Goal: Task Accomplishment & Management: Manage account settings

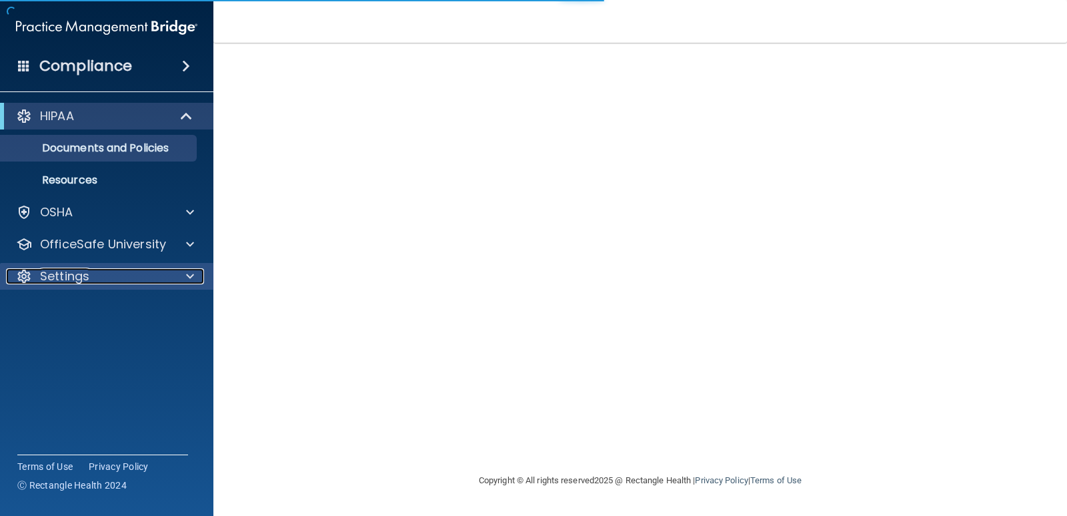
click at [41, 272] on p "Settings" at bounding box center [64, 276] width 49 height 16
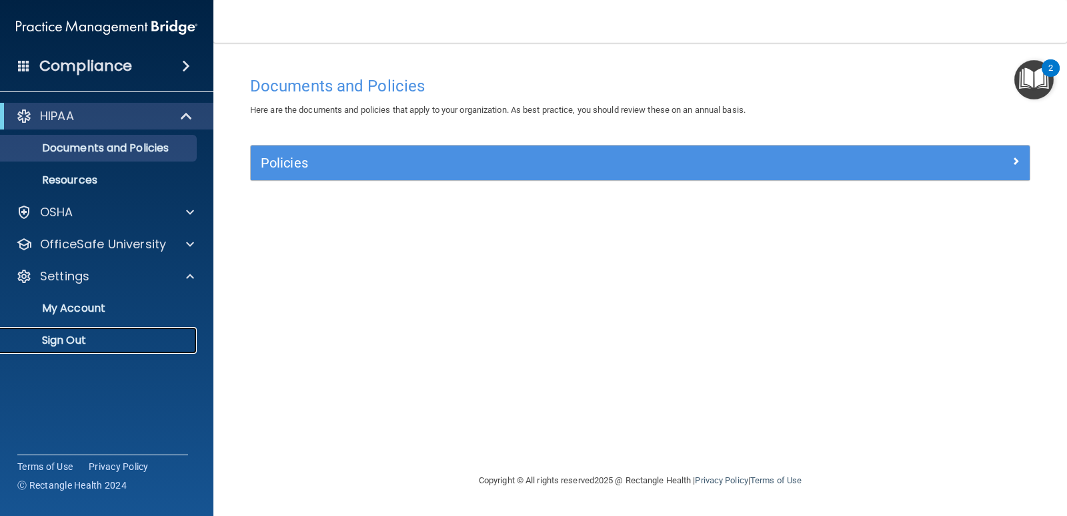
click at [89, 343] on p "Sign Out" at bounding box center [100, 339] width 182 height 13
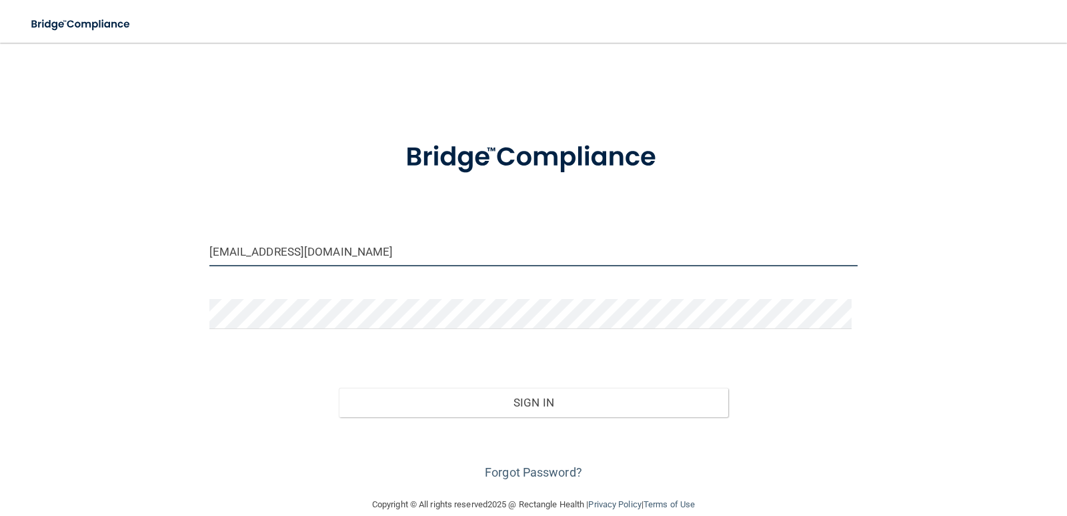
click at [425, 262] on input "[EMAIL_ADDRESS][DOMAIN_NAME]" at bounding box center [533, 251] width 649 height 30
type input "[EMAIL_ADDRESS][DOMAIN_NAME]"
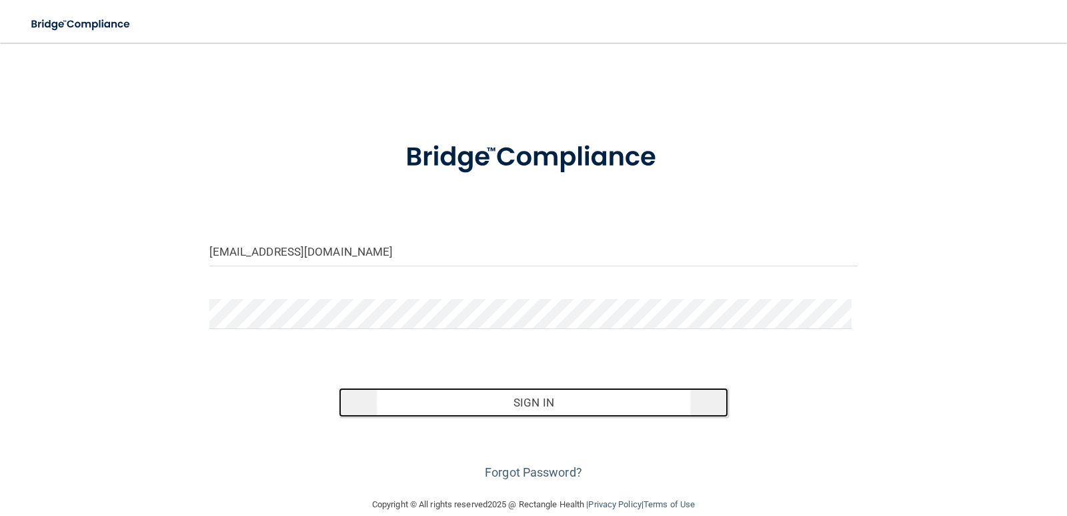
click at [521, 407] on button "Sign In" at bounding box center [533, 401] width 389 height 29
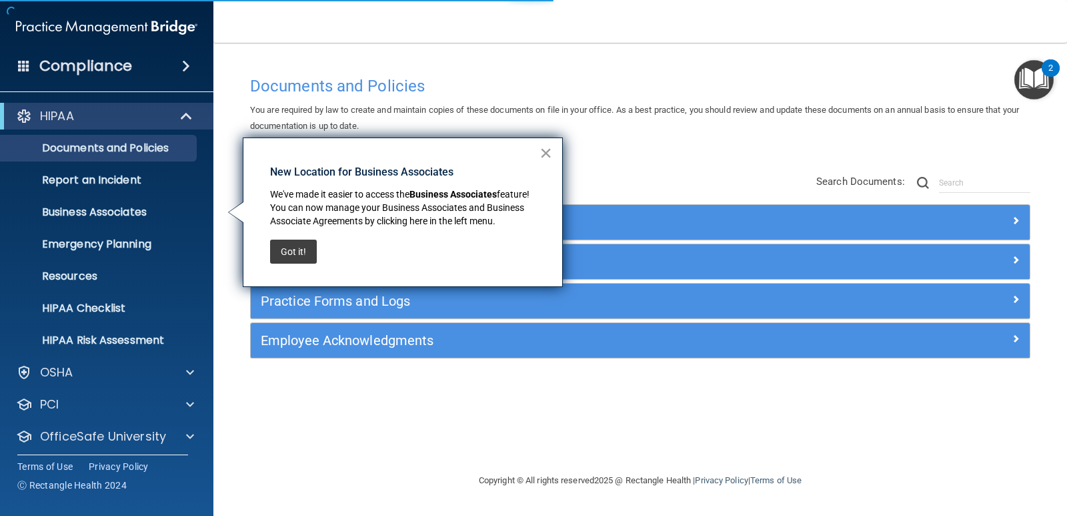
click at [549, 151] on button "×" at bounding box center [546, 152] width 13 height 21
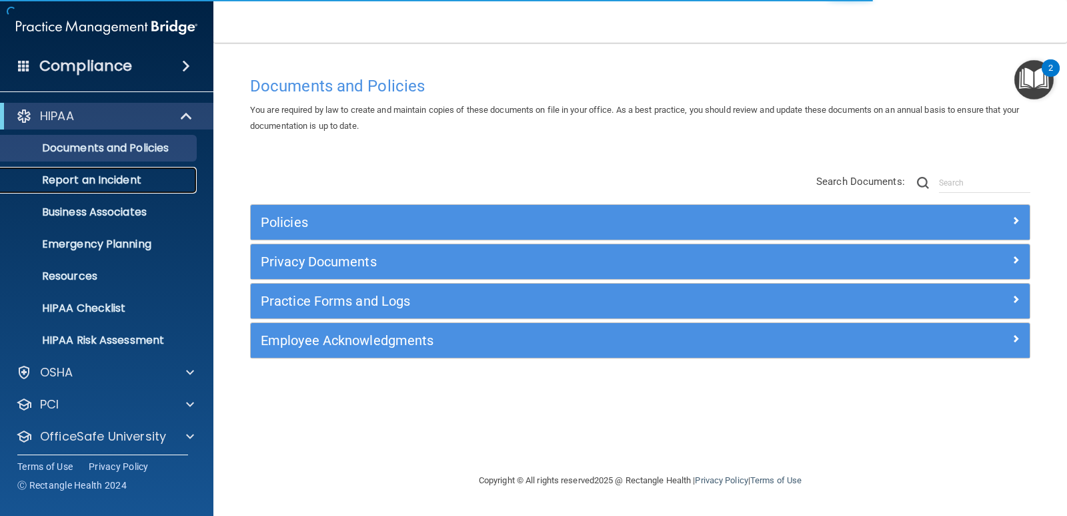
click at [112, 182] on p "Report an Incident" at bounding box center [100, 179] width 182 height 13
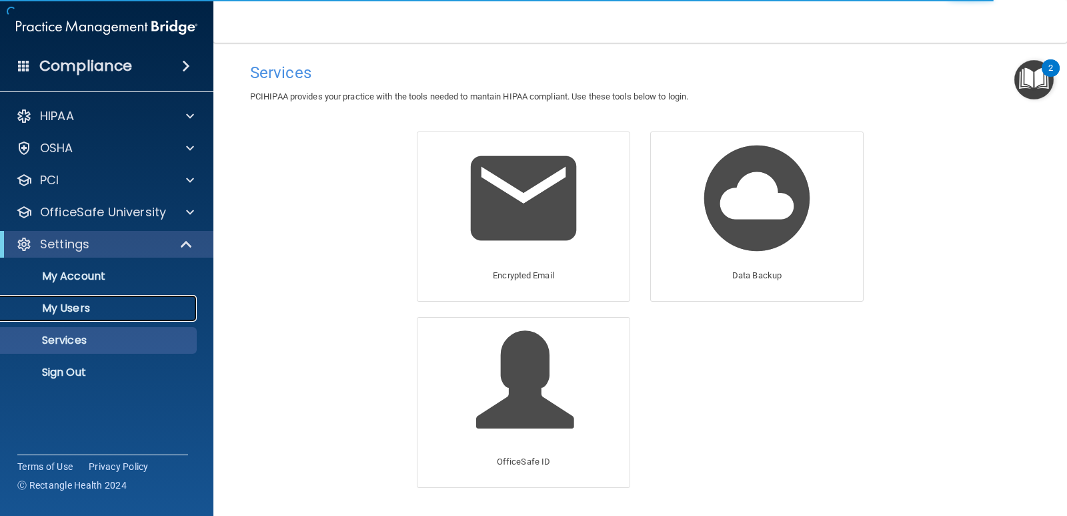
click at [79, 312] on p "My Users" at bounding box center [100, 307] width 182 height 13
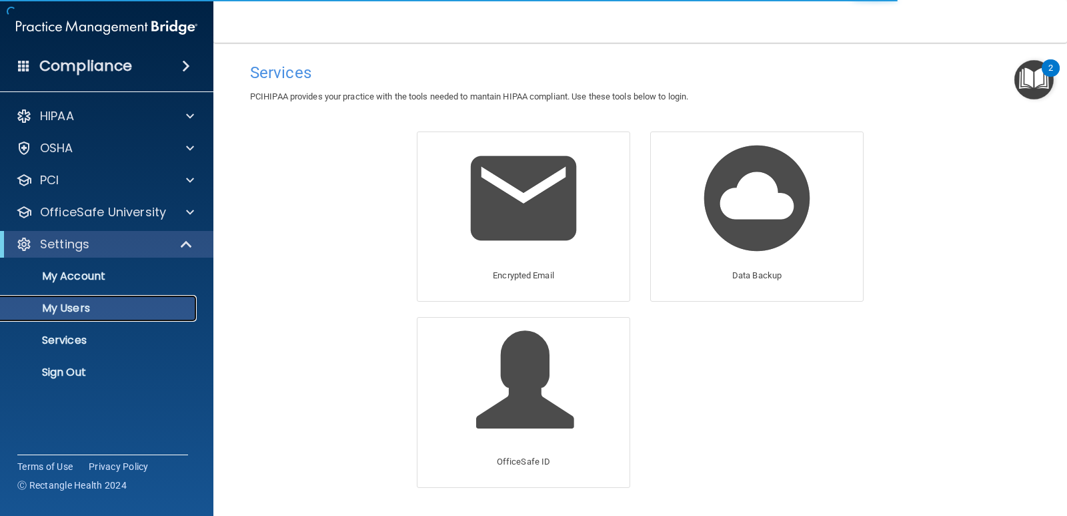
select select "20"
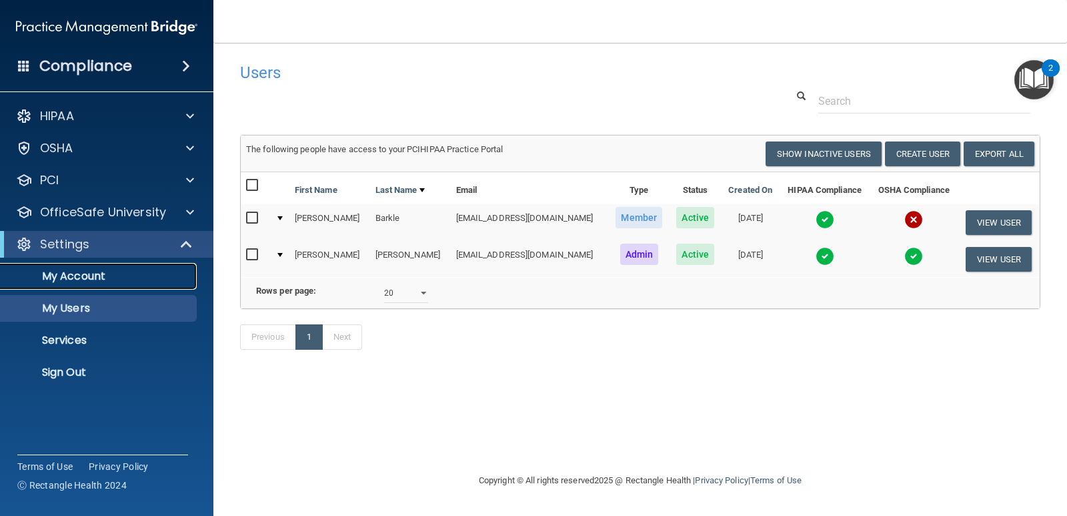
click at [85, 280] on p "My Account" at bounding box center [100, 275] width 182 height 13
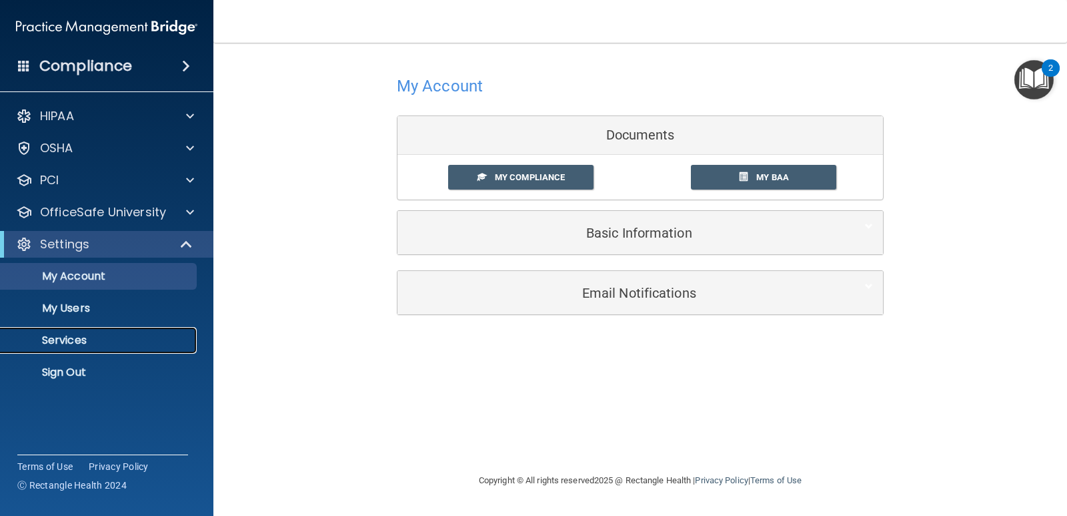
click at [97, 343] on p "Services" at bounding box center [100, 339] width 182 height 13
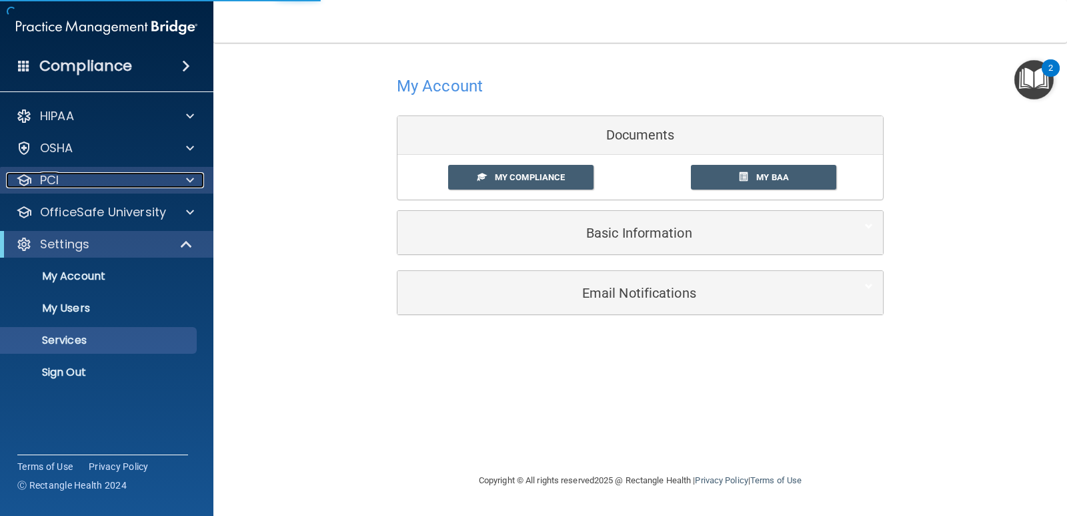
click at [95, 187] on div "PCI" at bounding box center [88, 180] width 165 height 16
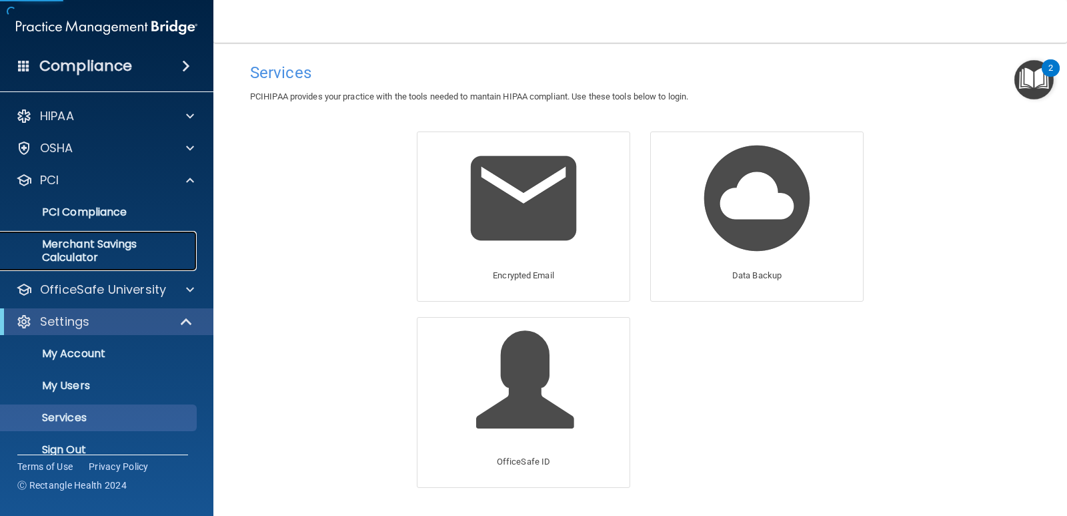
click at [105, 249] on p "Merchant Savings Calculator" at bounding box center [100, 250] width 182 height 27
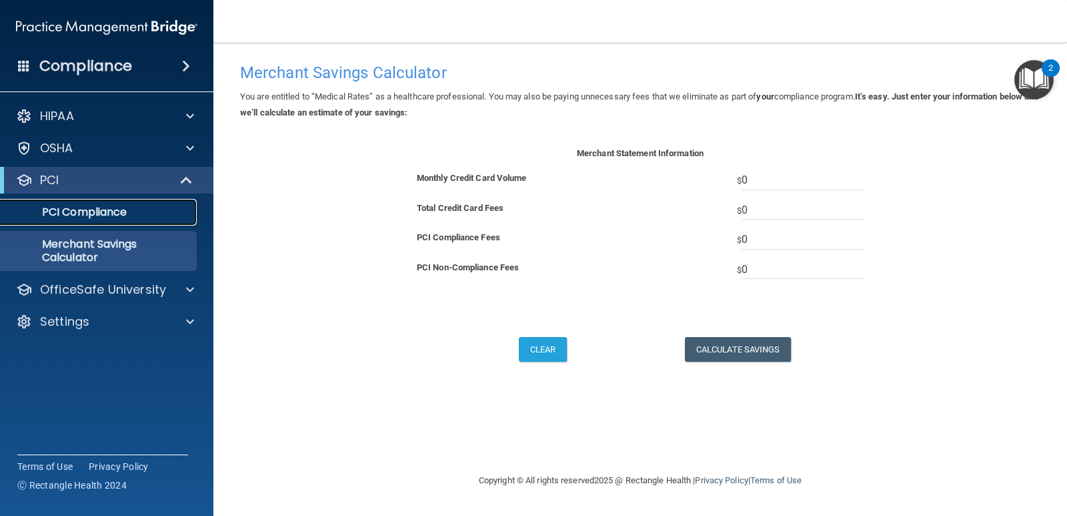
click at [82, 211] on p "PCI Compliance" at bounding box center [100, 211] width 182 height 13
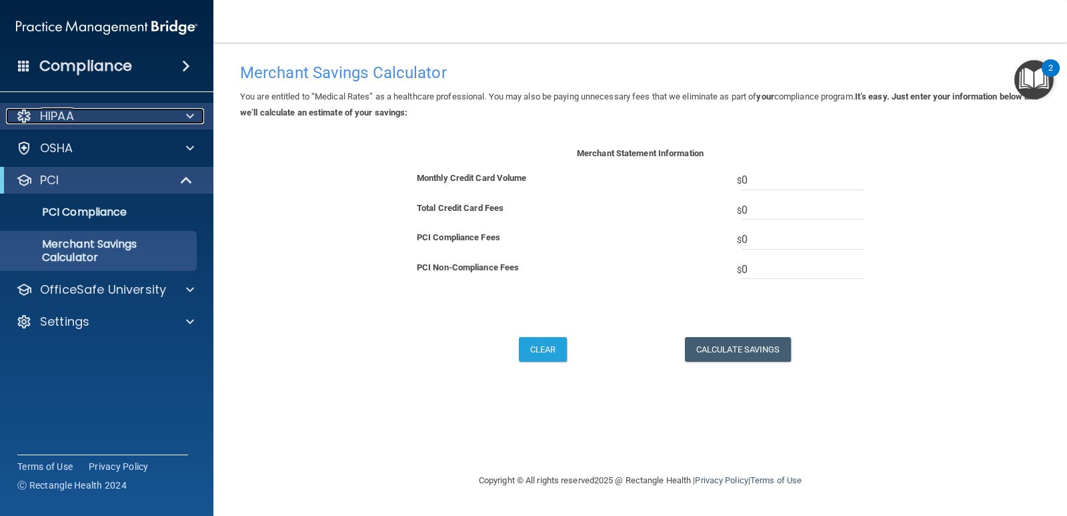
click at [60, 112] on p "HIPAA" at bounding box center [57, 116] width 34 height 16
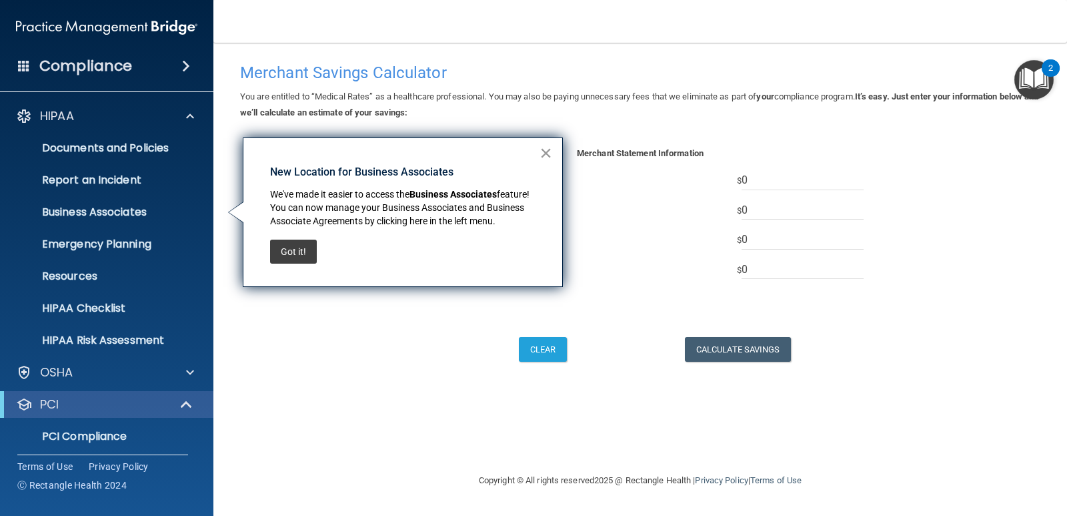
click at [542, 151] on button "×" at bounding box center [546, 152] width 13 height 21
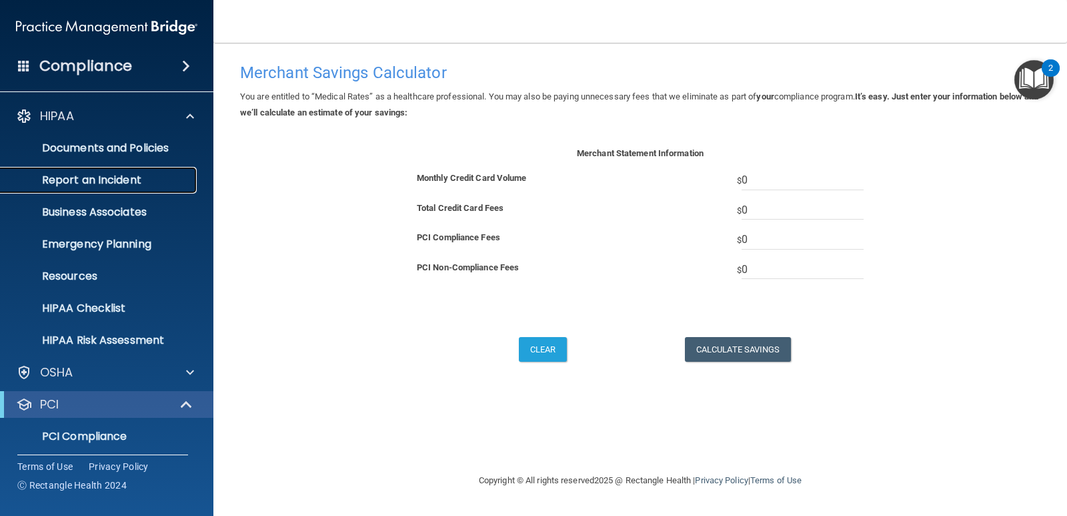
click at [119, 181] on p "Report an Incident" at bounding box center [100, 179] width 182 height 13
